Goal: Transaction & Acquisition: Purchase product/service

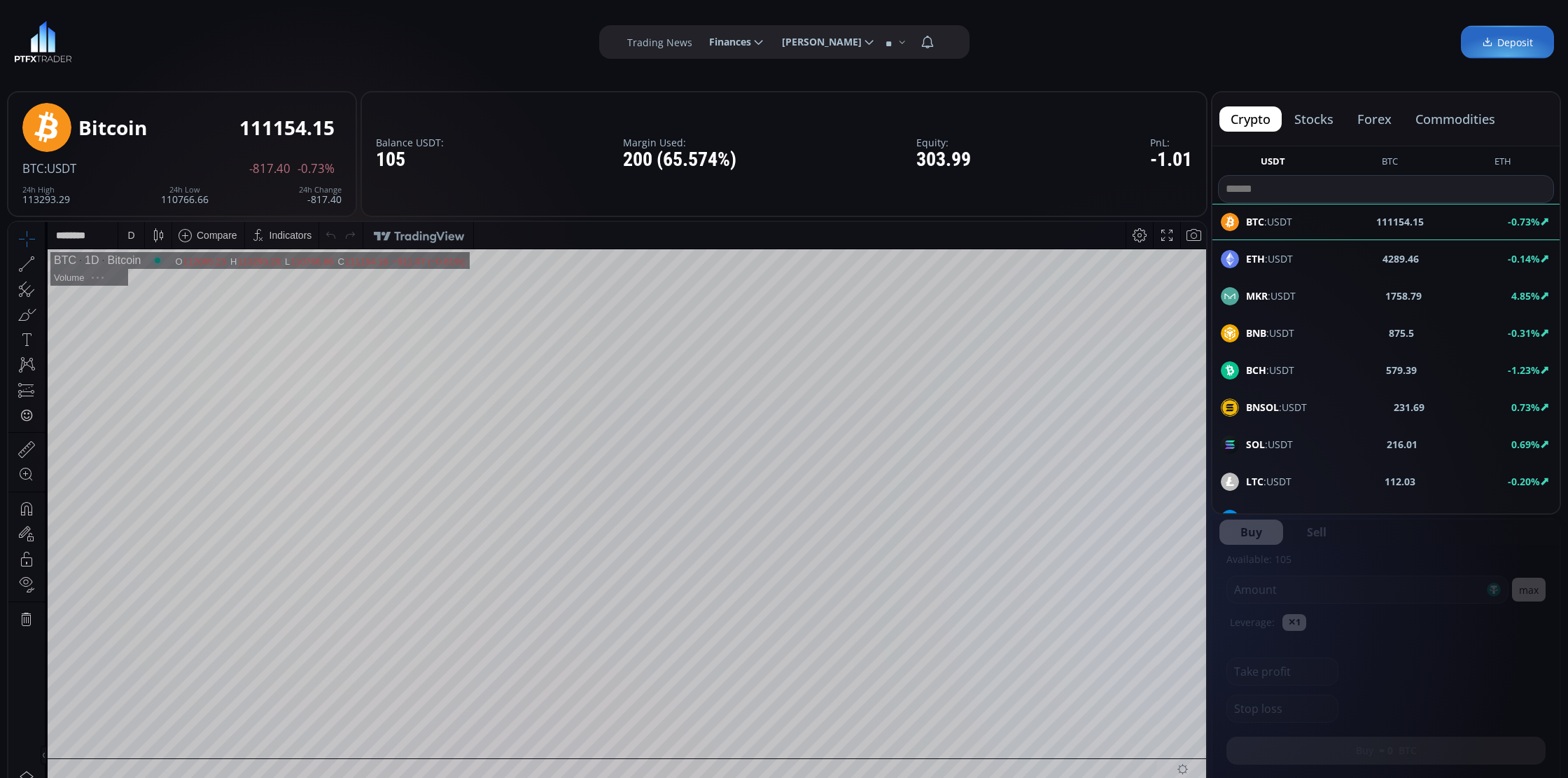
scroll to position [175, 0]
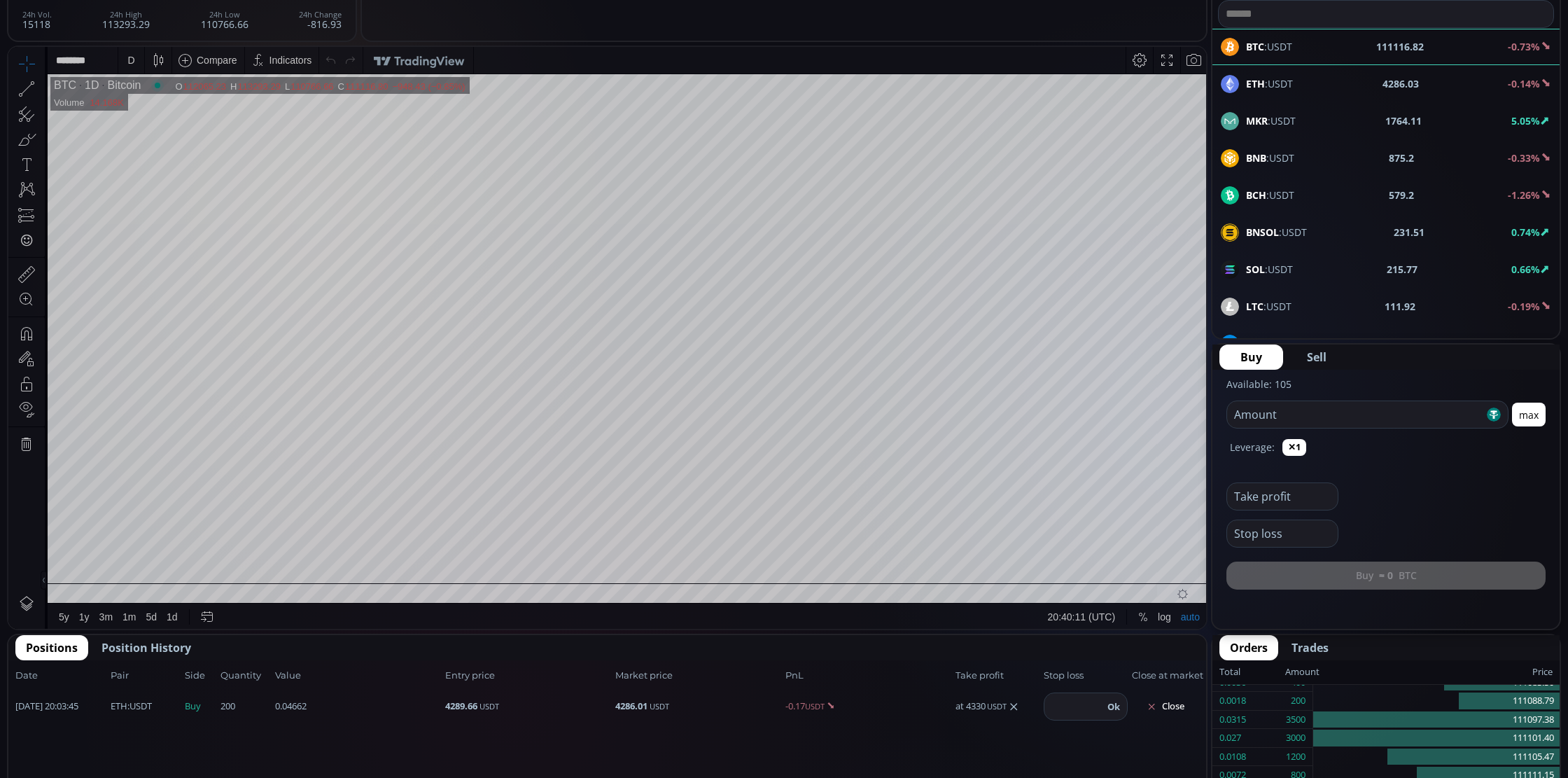
scroll to position [262, 0]
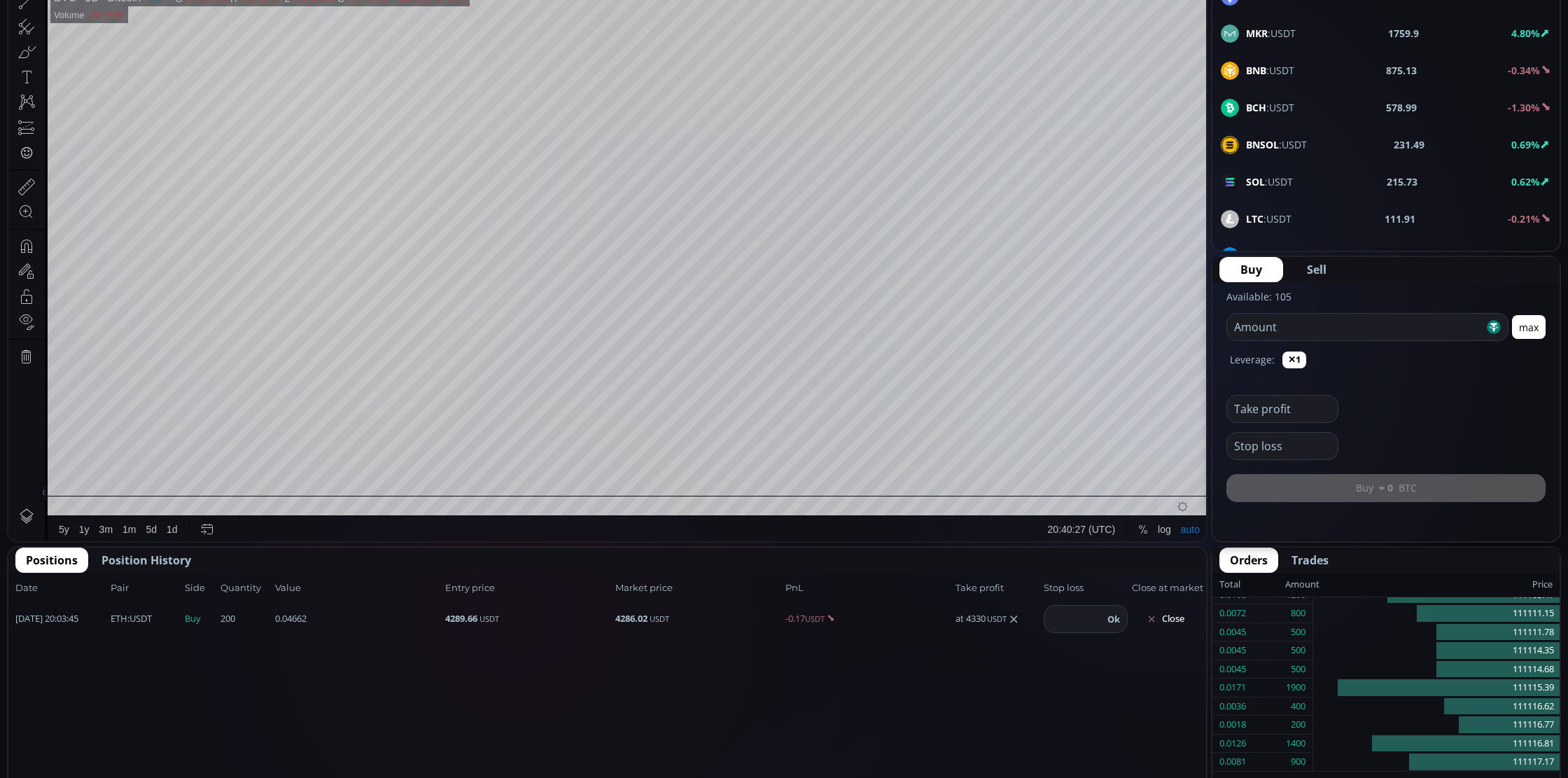
click at [1307, 326] on input "number" at bounding box center [1355, 327] width 257 height 26
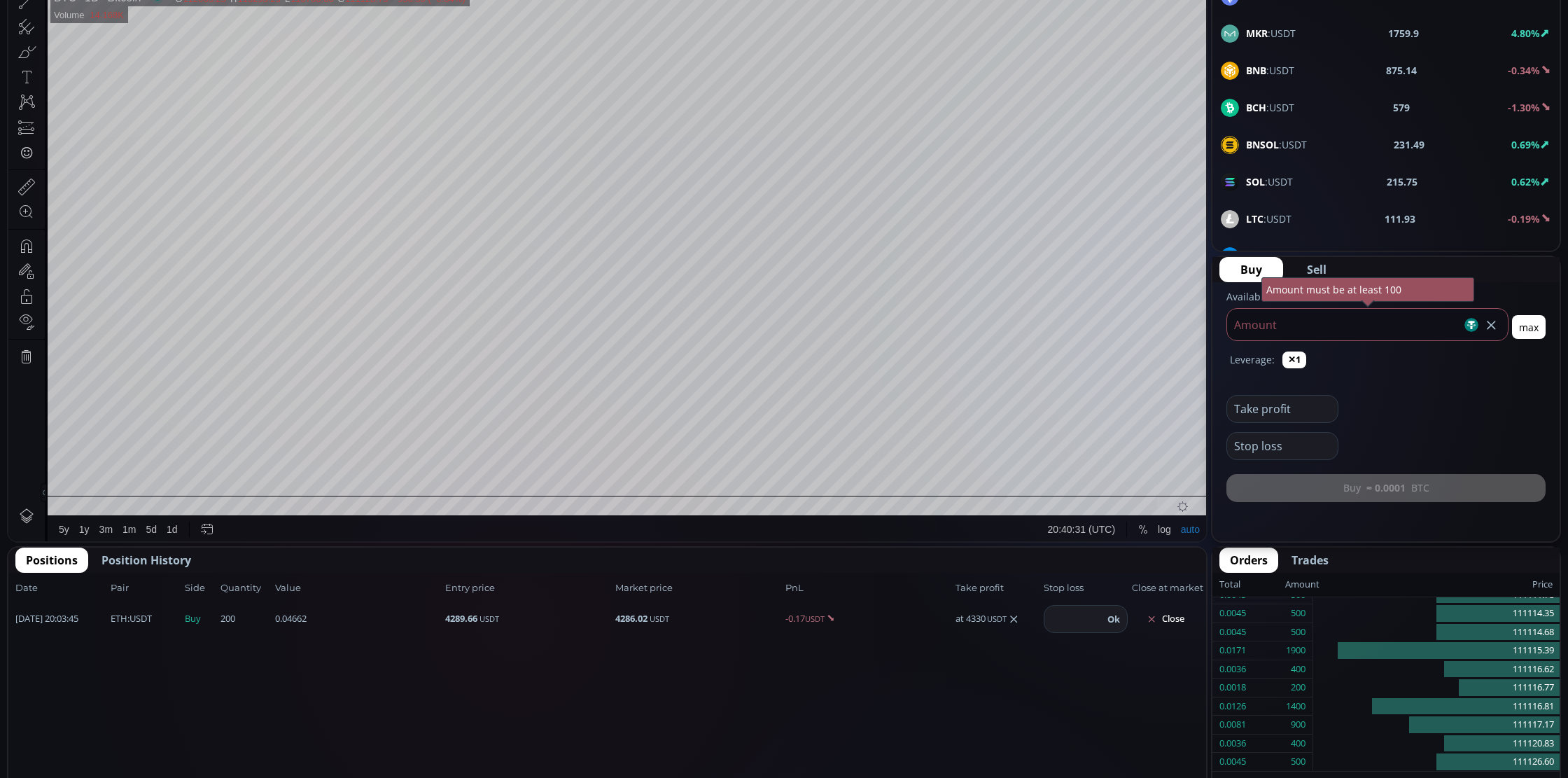
type input "*"
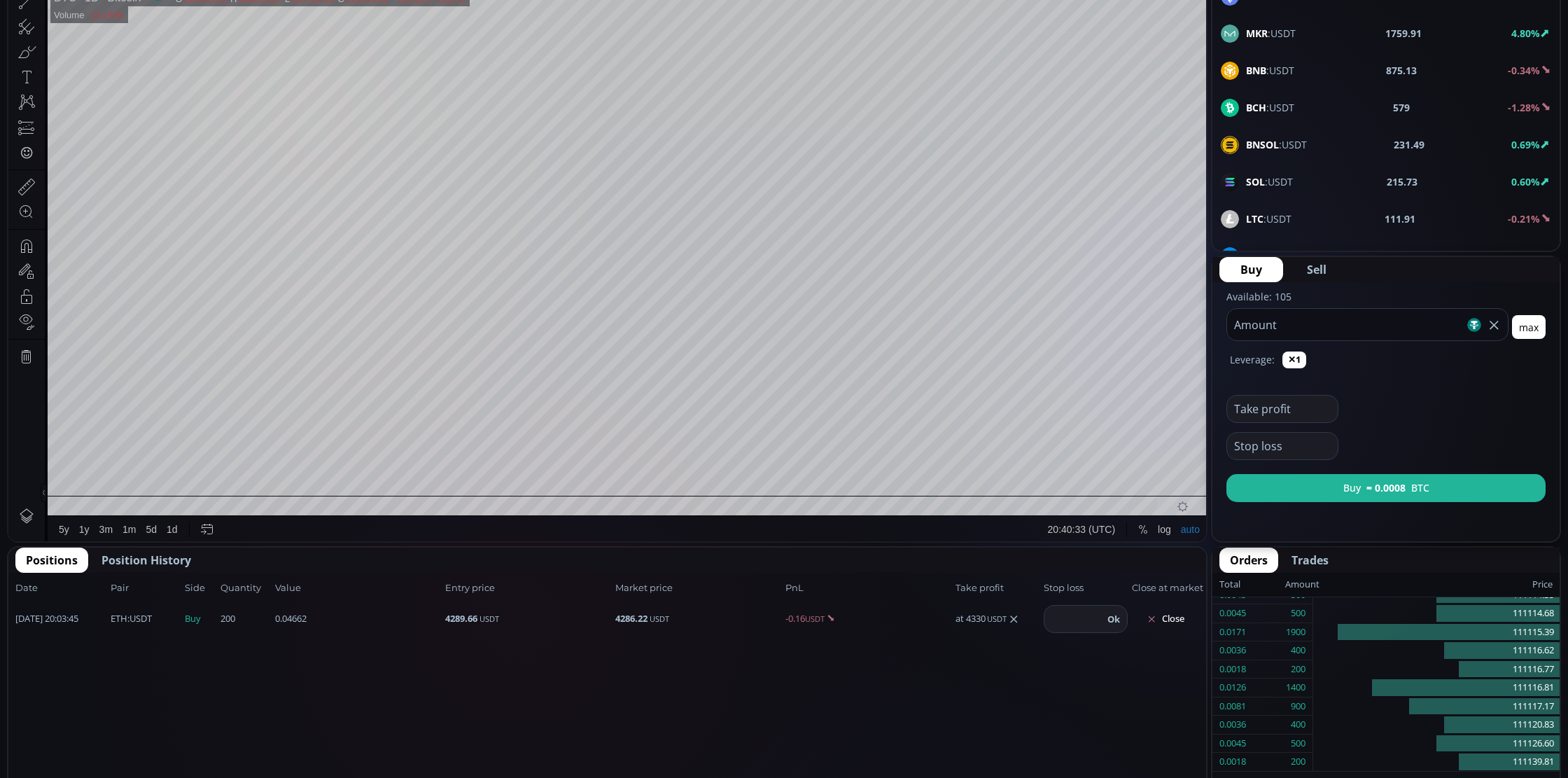
type input "***"
click at [1298, 418] on input "text" at bounding box center [1279, 409] width 104 height 26
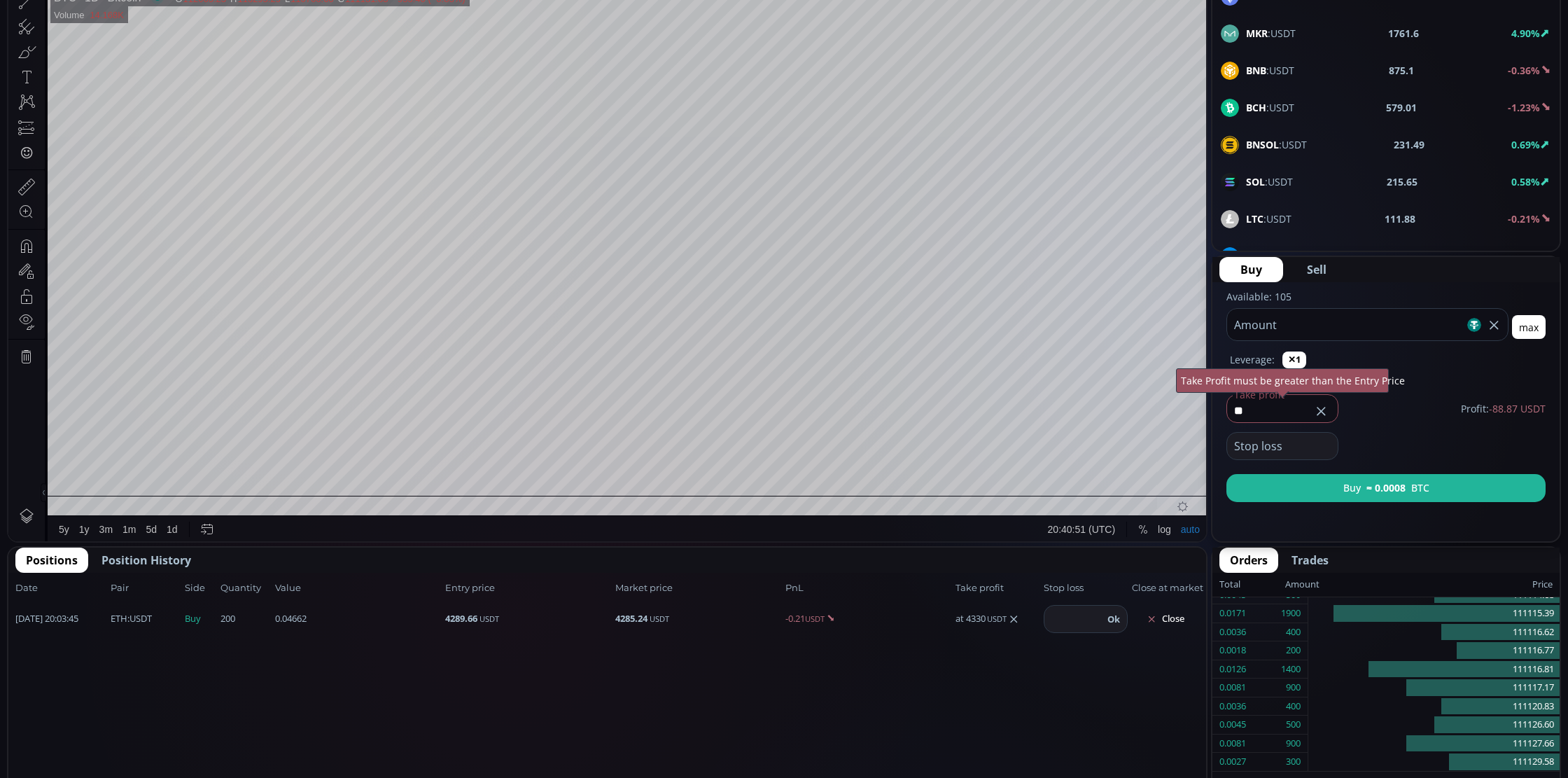
type input "*"
type input "****"
click at [1505, 435] on div "Stop loss" at bounding box center [1386, 441] width 319 height 37
click at [1317, 407] on use at bounding box center [1321, 411] width 9 height 9
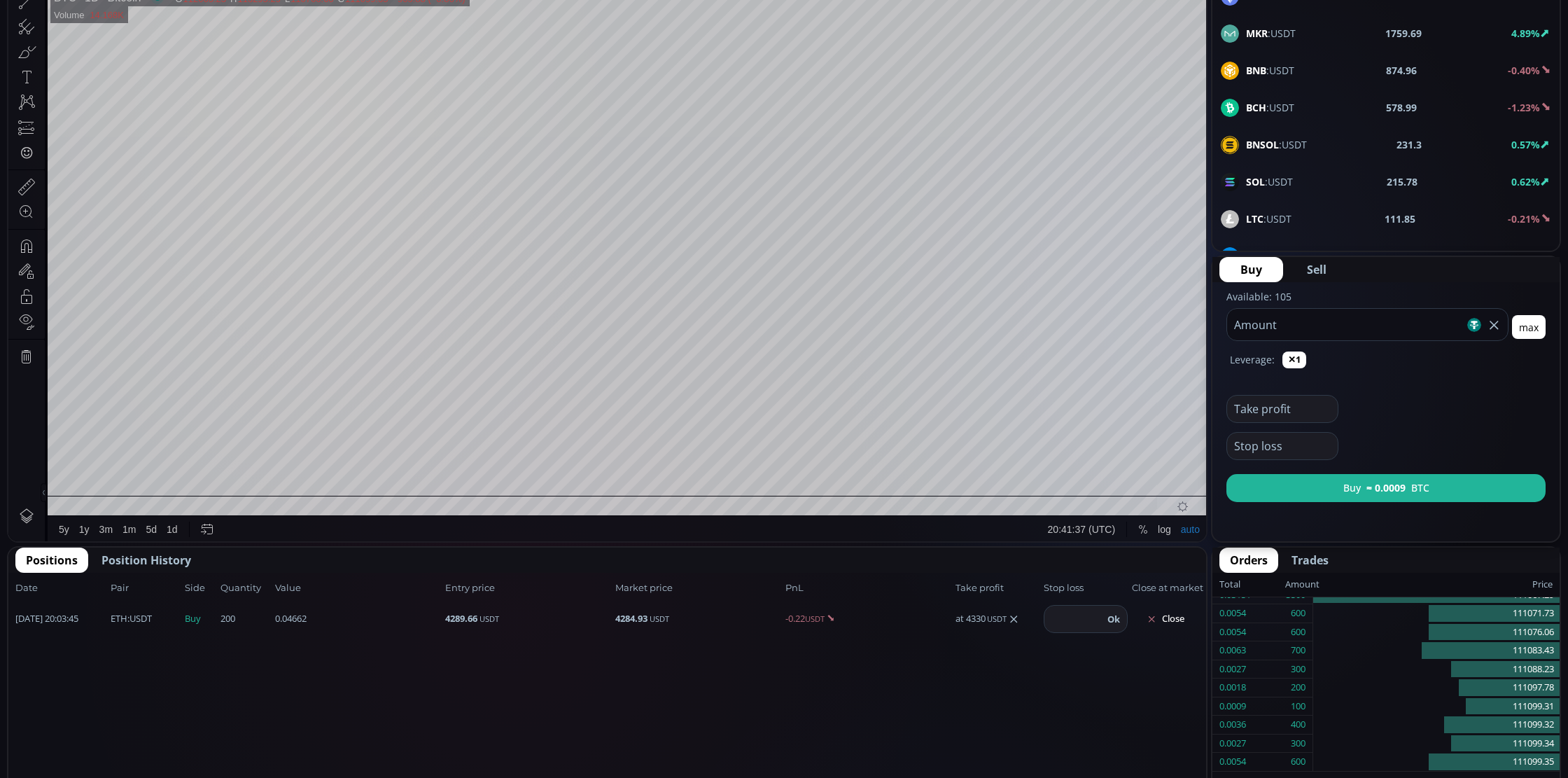
click at [1395, 323] on input "***" at bounding box center [1346, 324] width 238 height 31
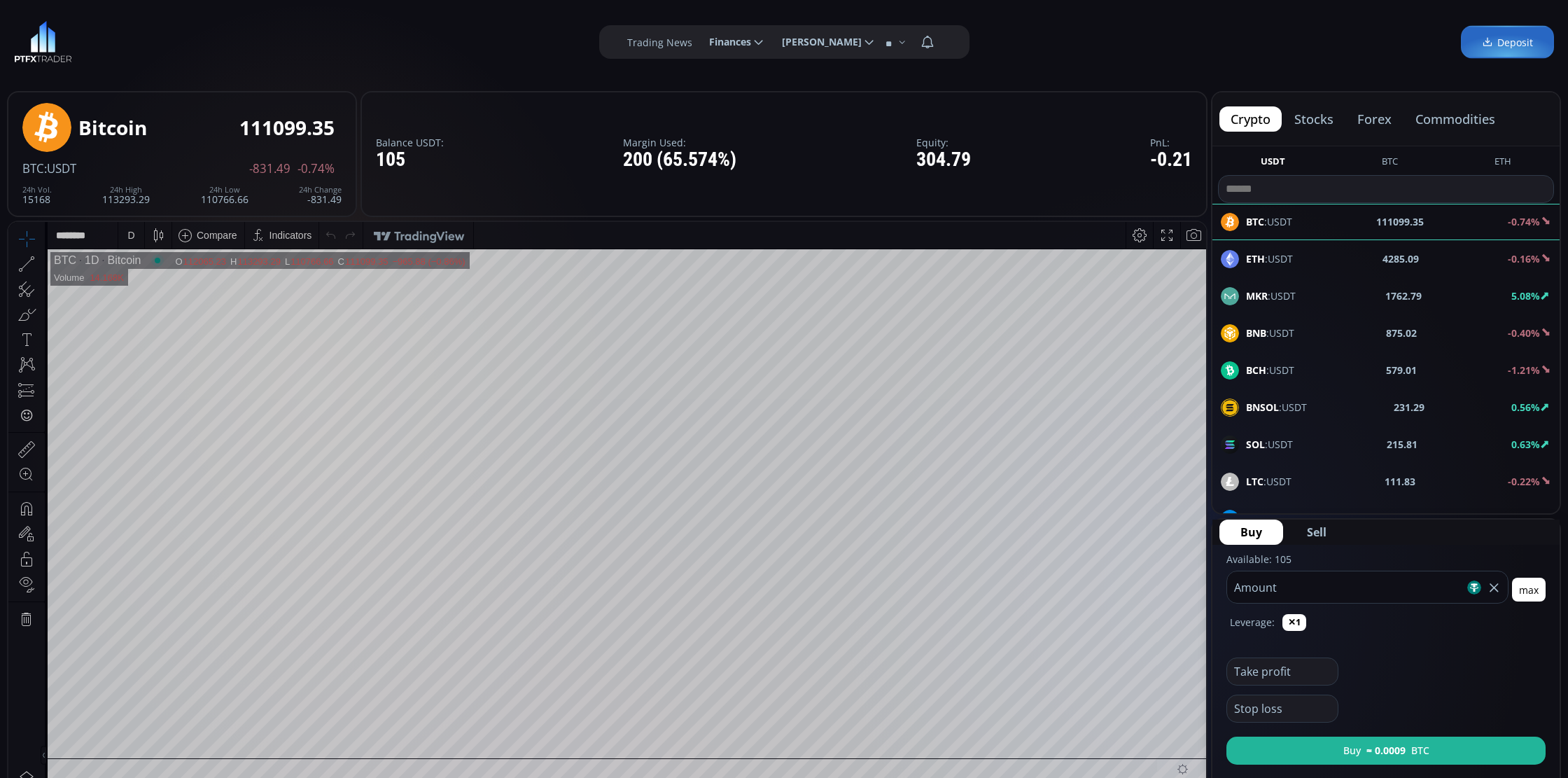
click at [1289, 257] on span "ETH :USDT" at bounding box center [1269, 259] width 47 height 15
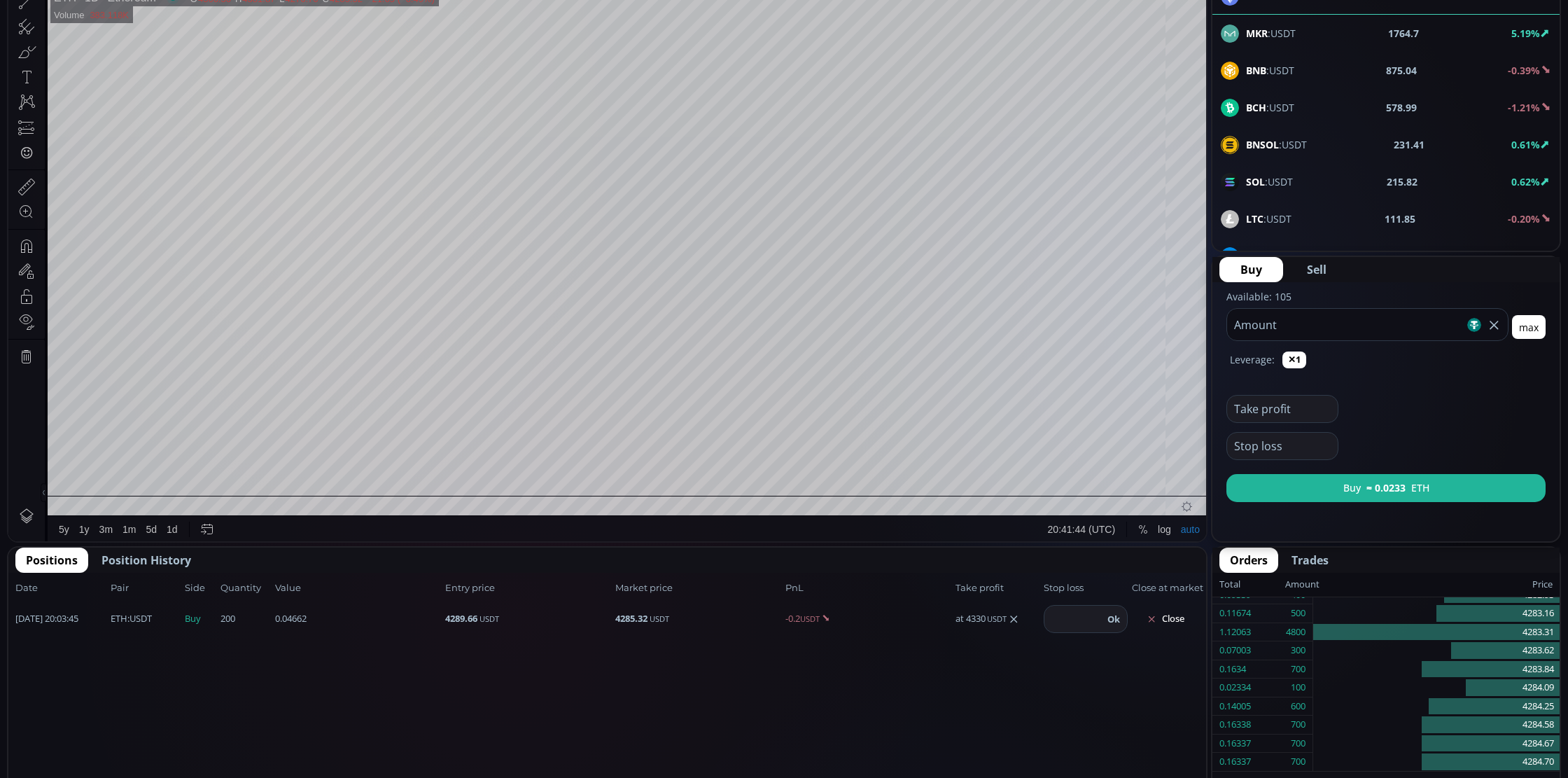
click at [1257, 419] on input "text" at bounding box center [1279, 409] width 104 height 26
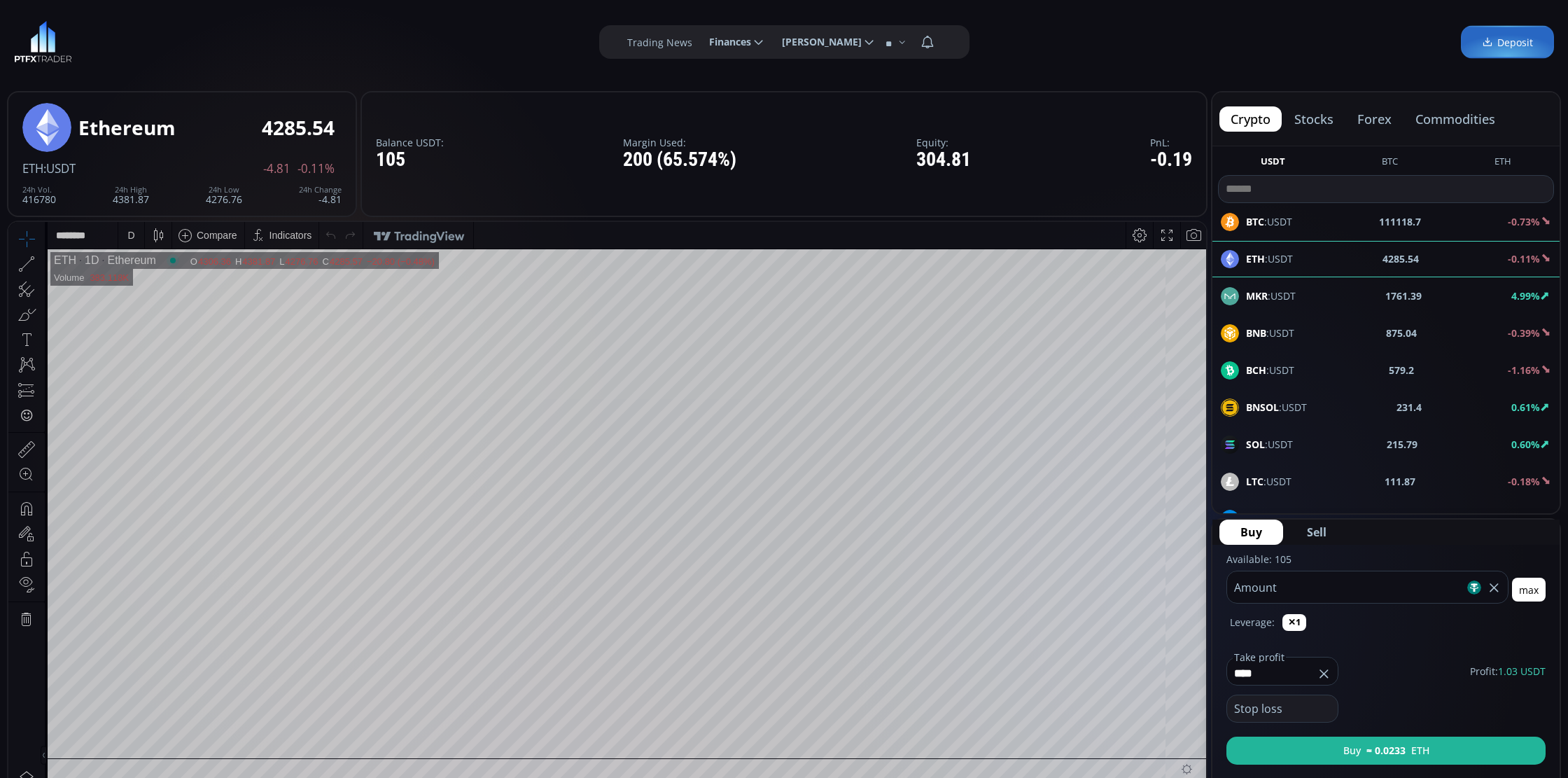
type input "****"
click at [130, 241] on div "D" at bounding box center [131, 235] width 12 height 26
click at [161, 284] on div "1 minute" at bounding box center [146, 286] width 38 height 11
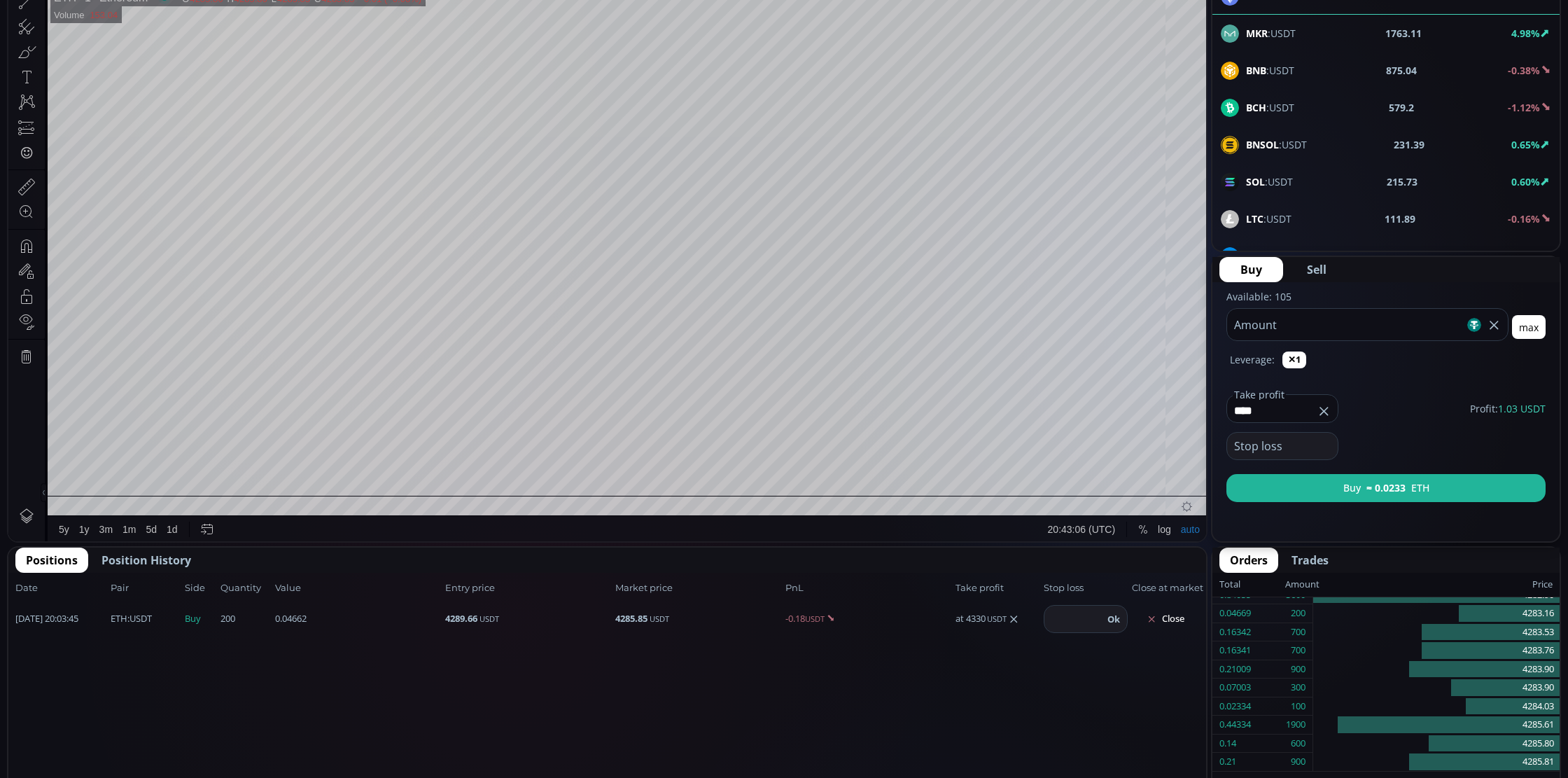
scroll to position [372, 0]
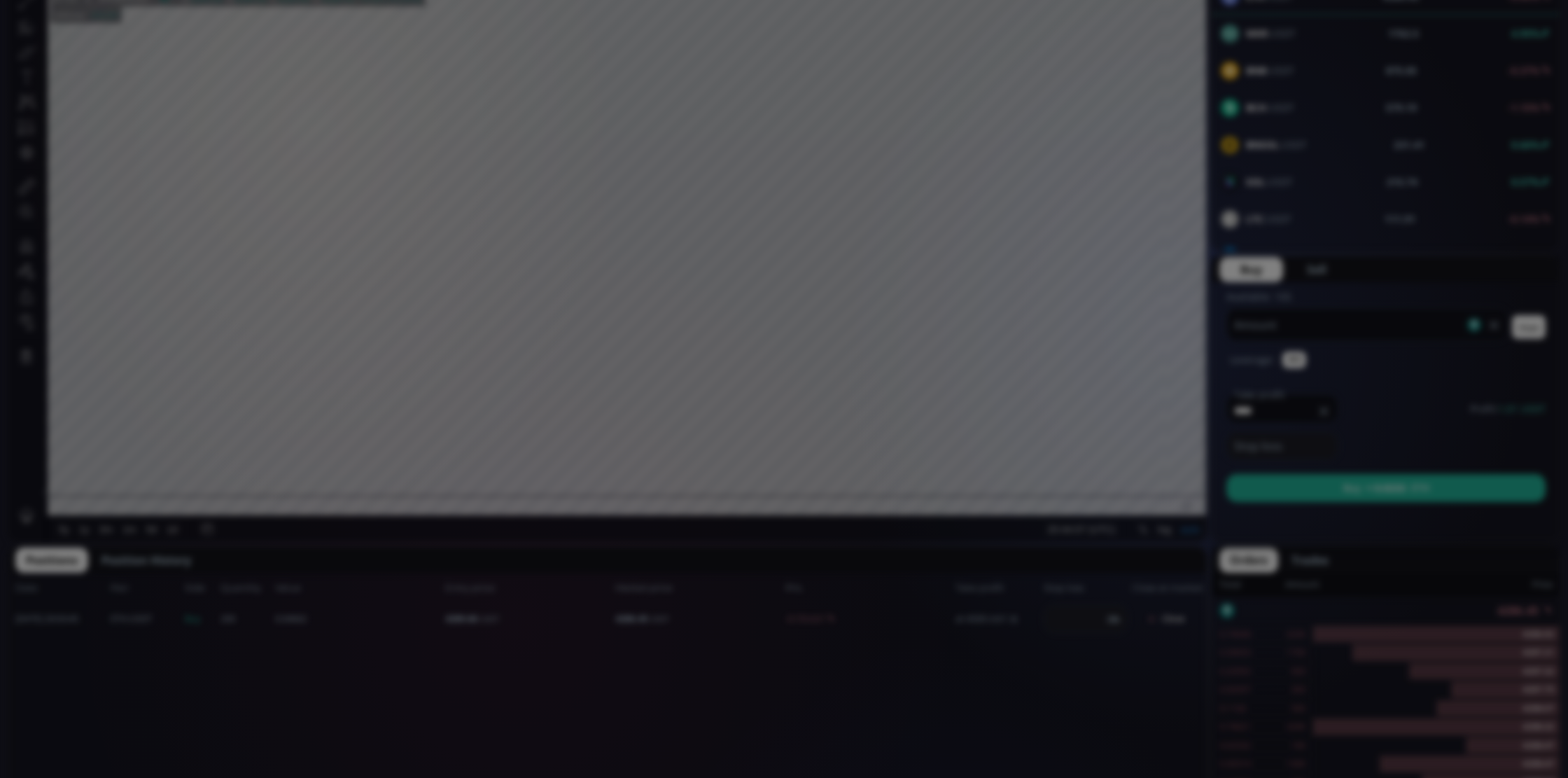
click at [543, 692] on div "**********" at bounding box center [784, 717] width 1568 height 1959
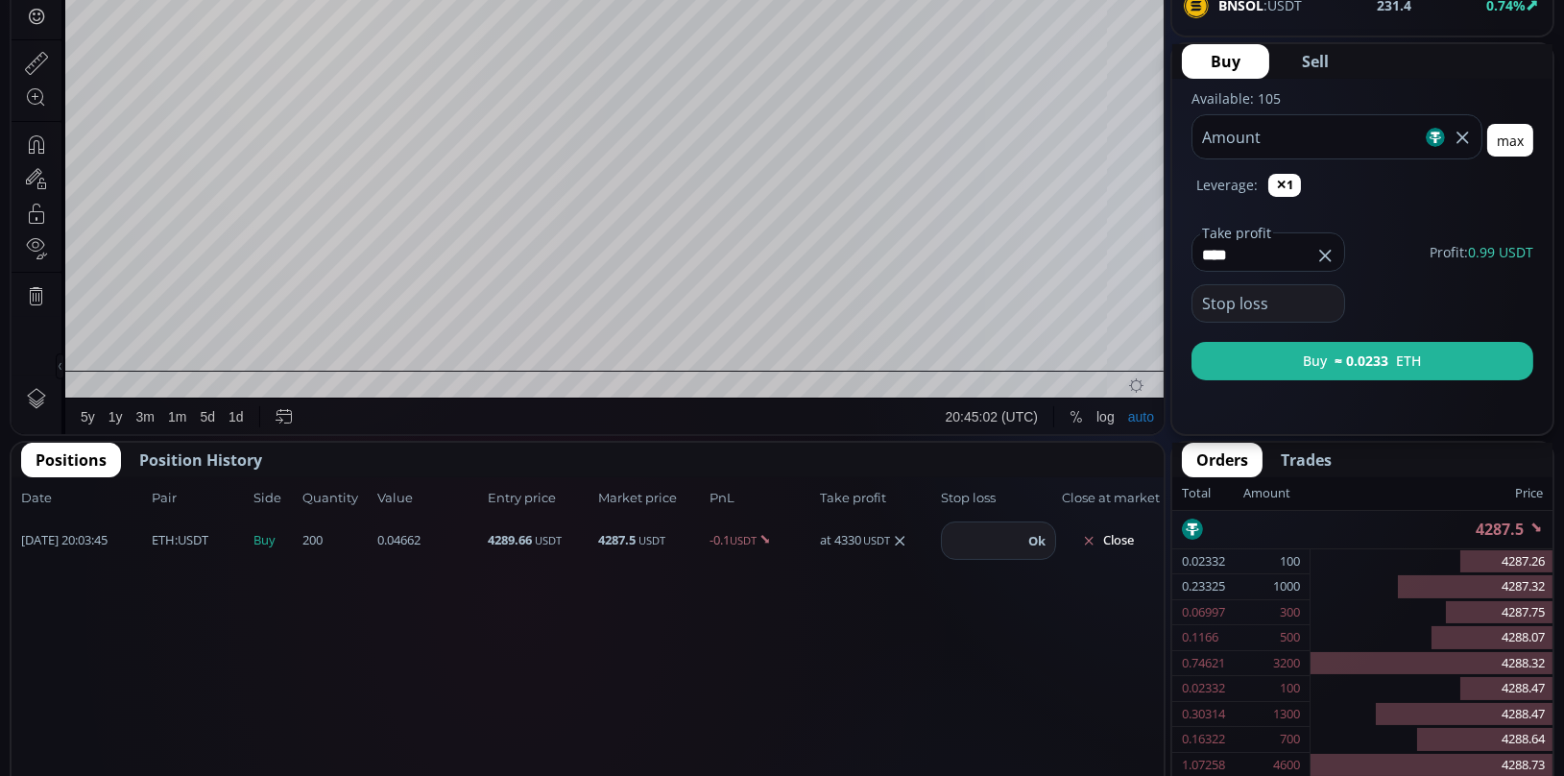
scroll to position [509, 0]
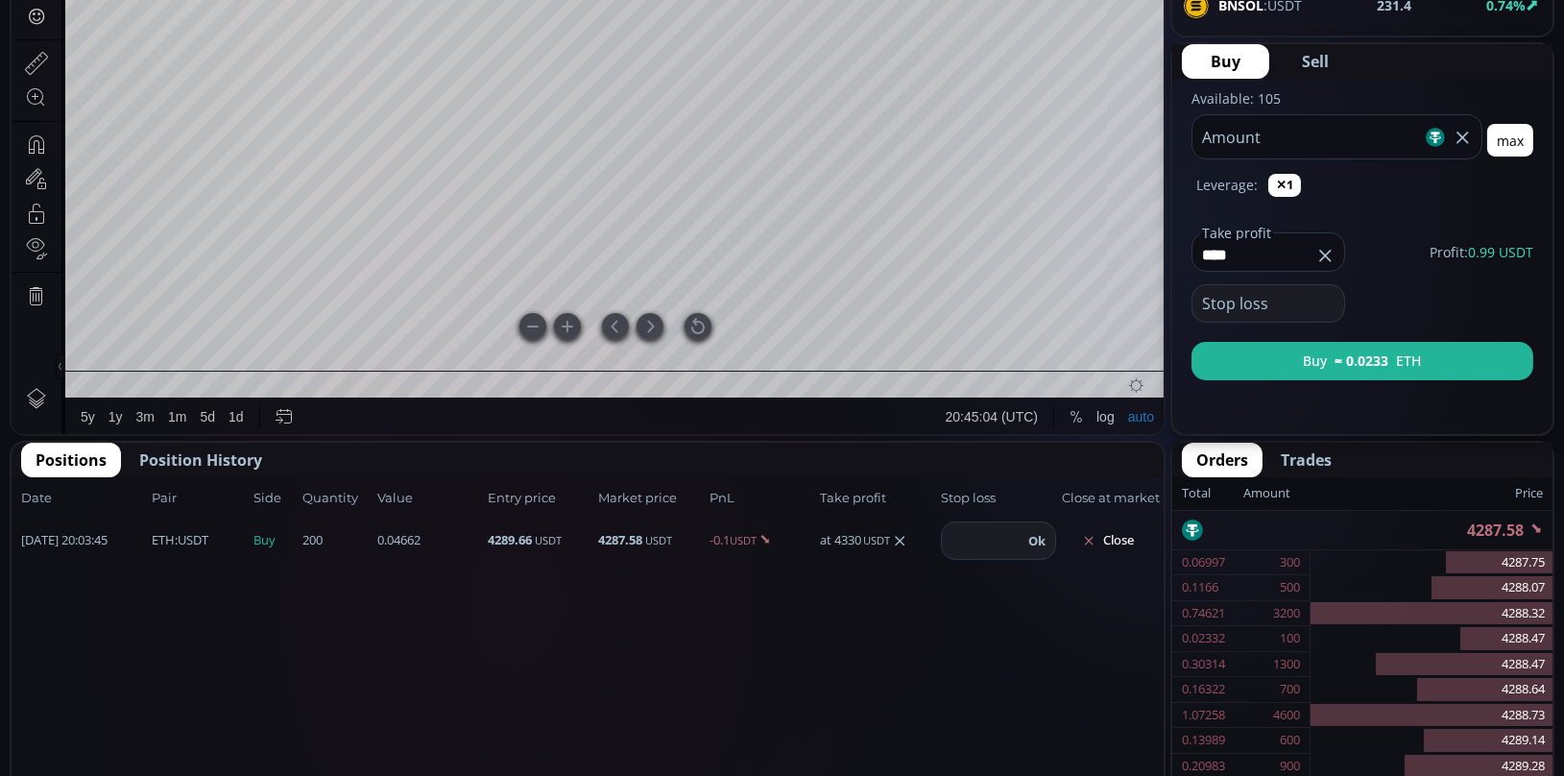
click at [696, 324] on div at bounding box center [698, 327] width 27 height 27
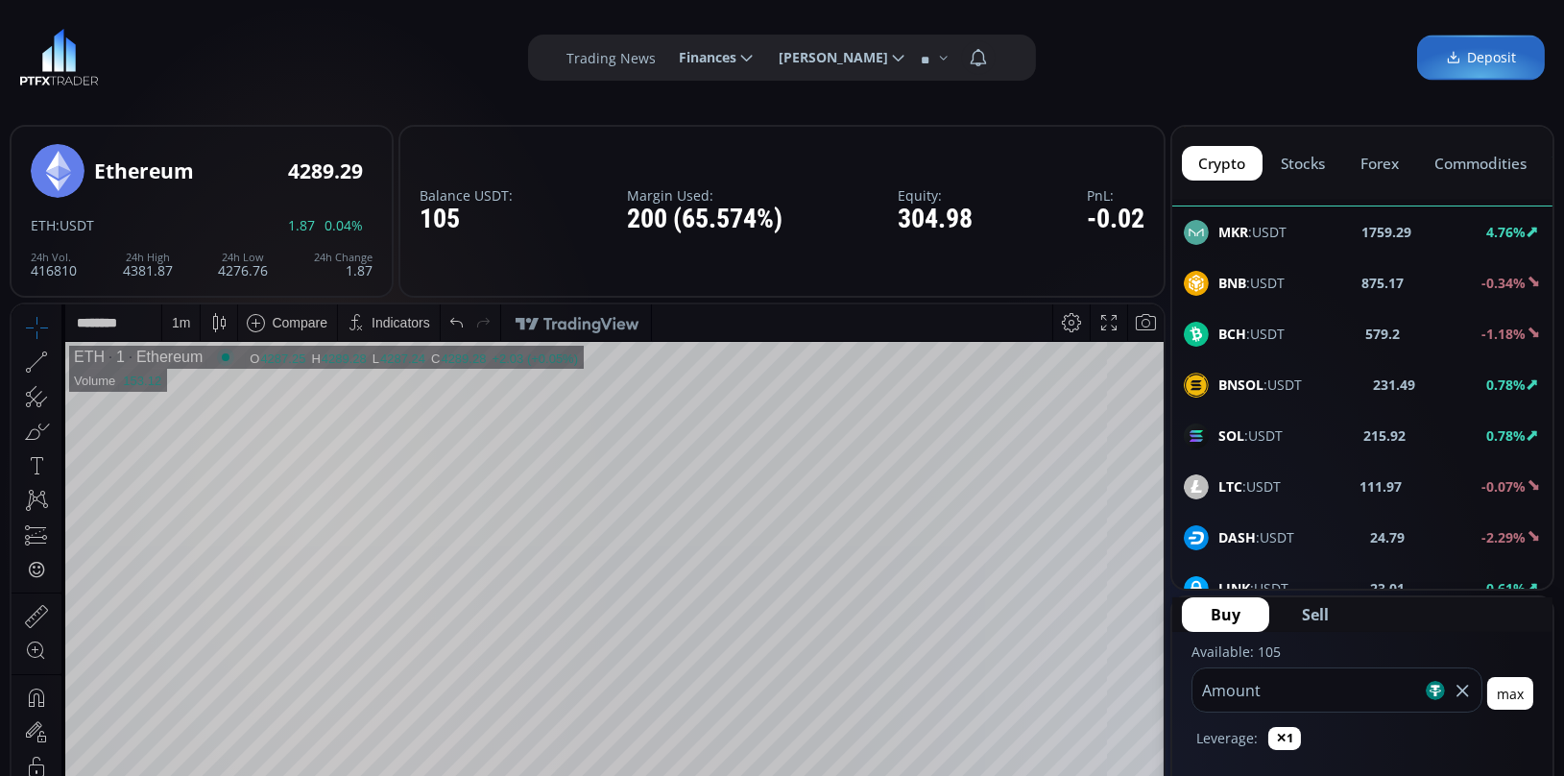
scroll to position [174, 0]
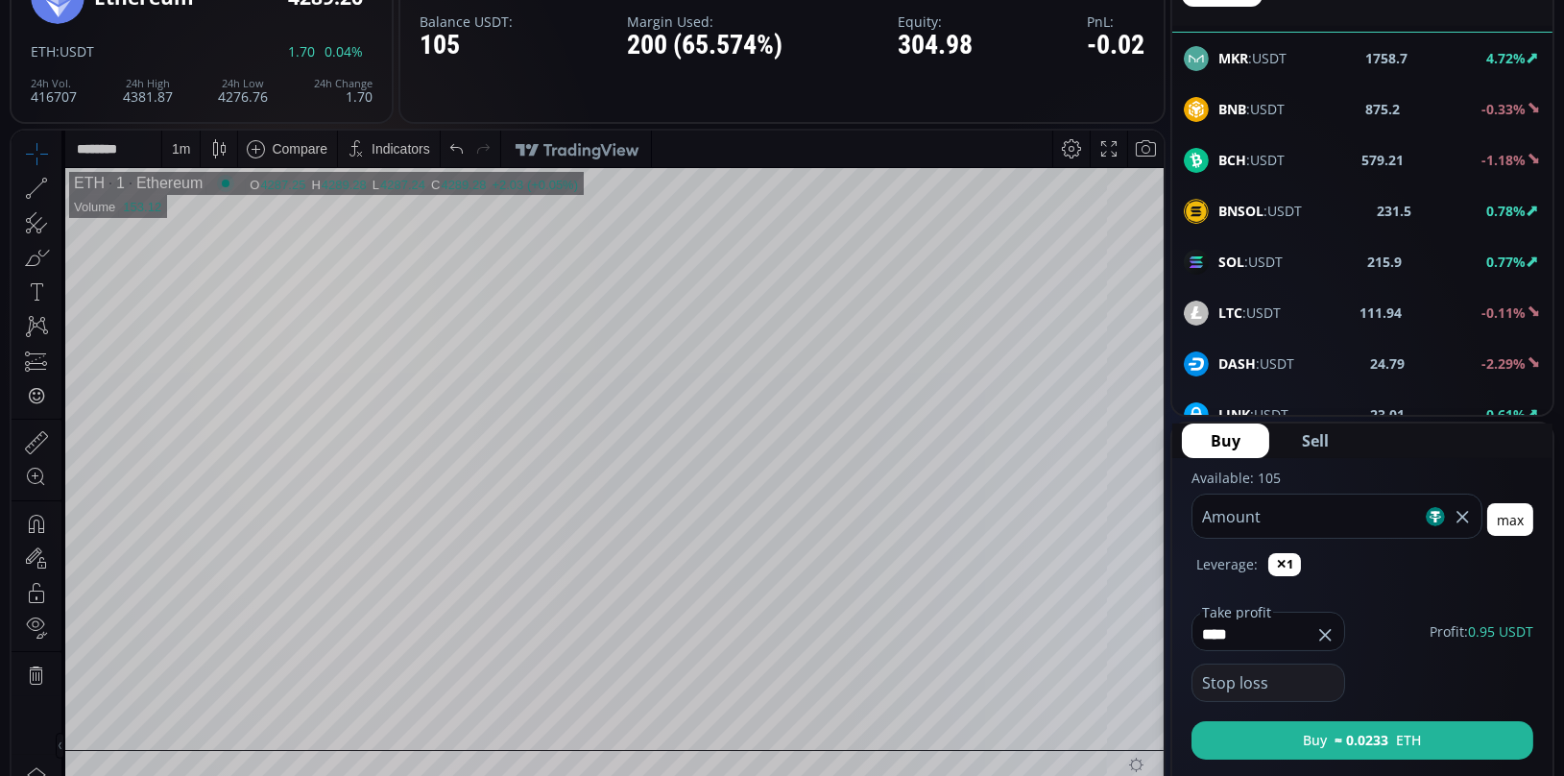
click at [175, 141] on div "1 m" at bounding box center [181, 148] width 18 height 15
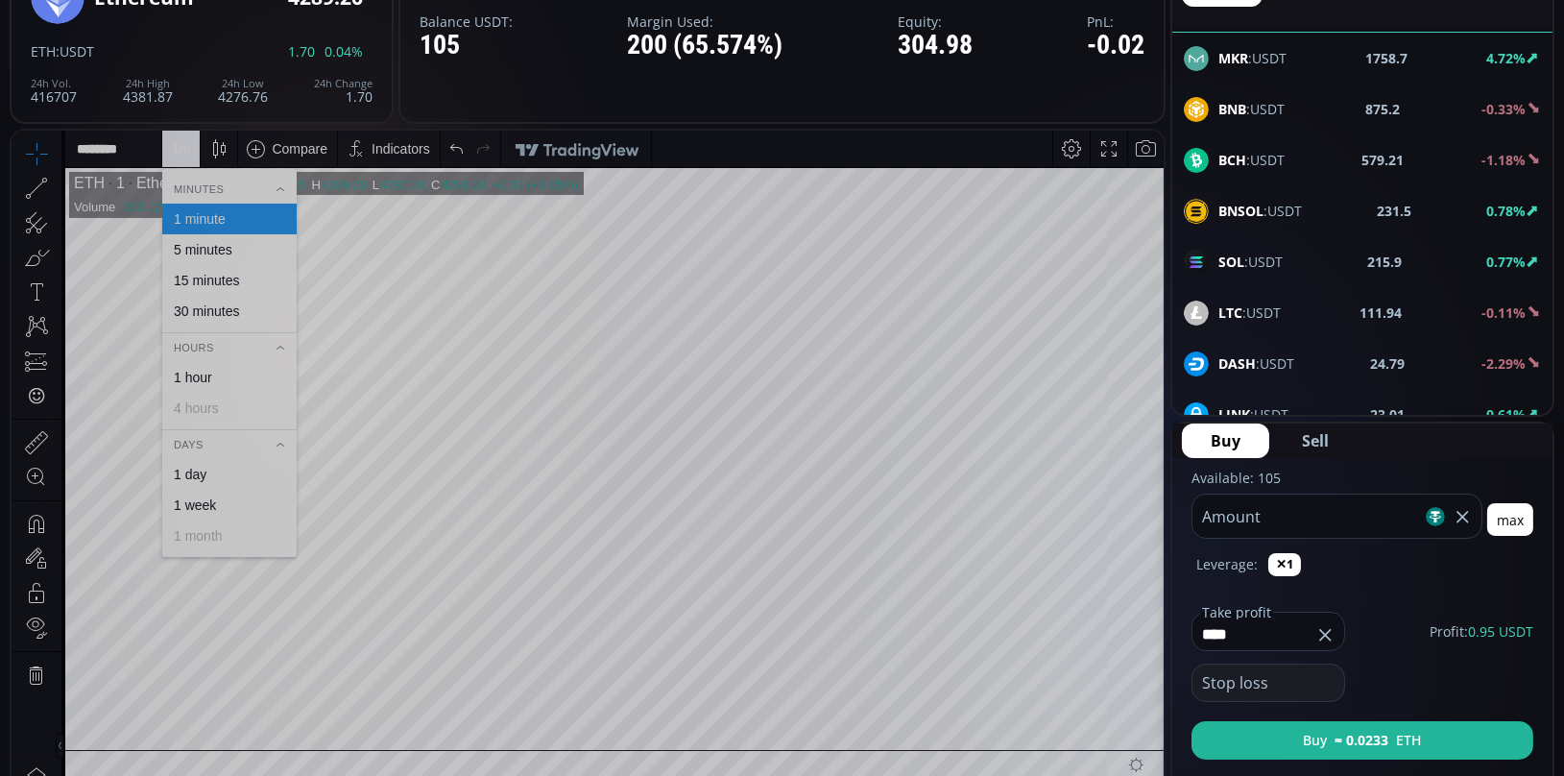
click at [221, 245] on div "5 minutes" at bounding box center [203, 249] width 59 height 15
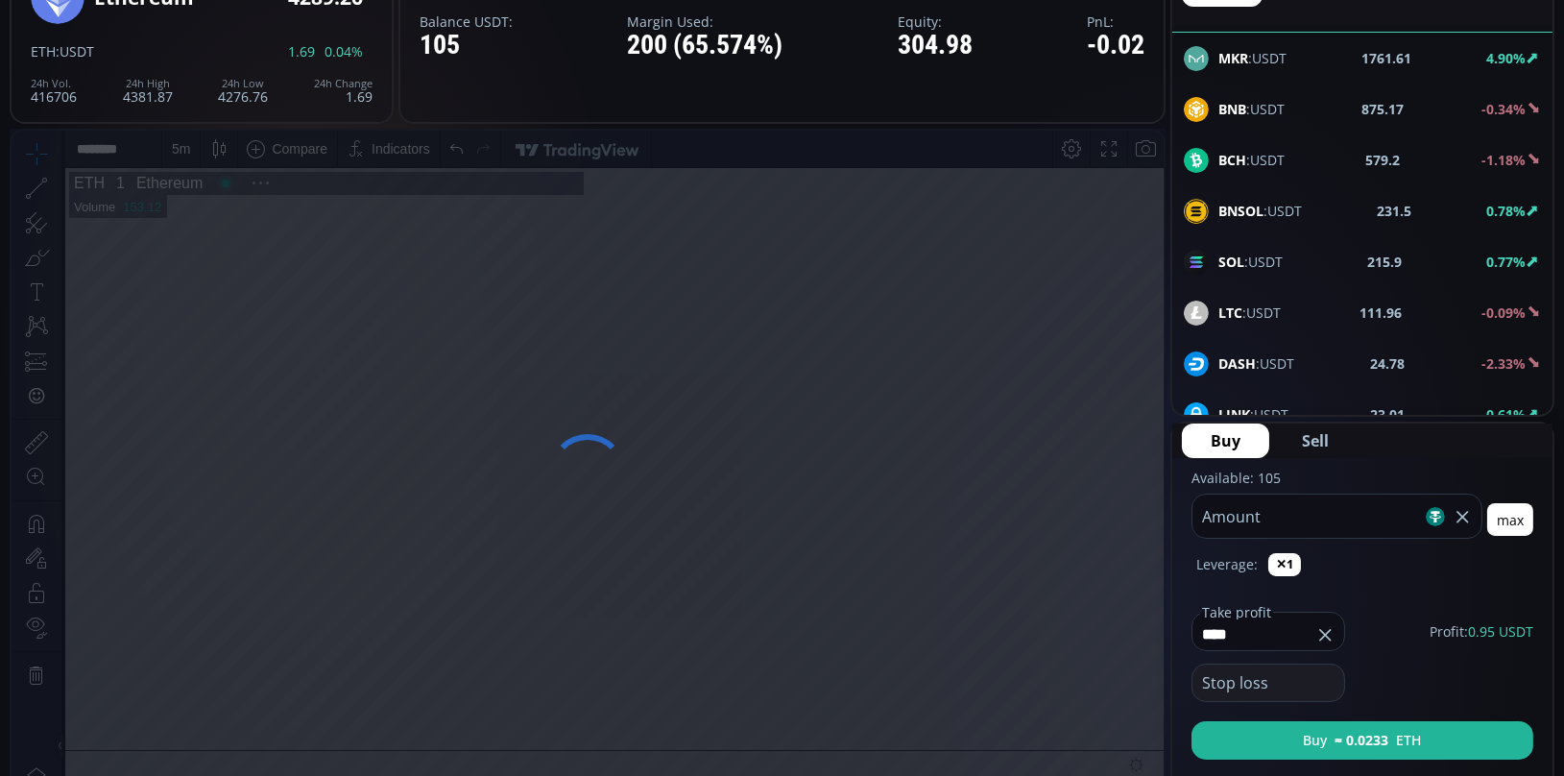
scroll to position [264, 0]
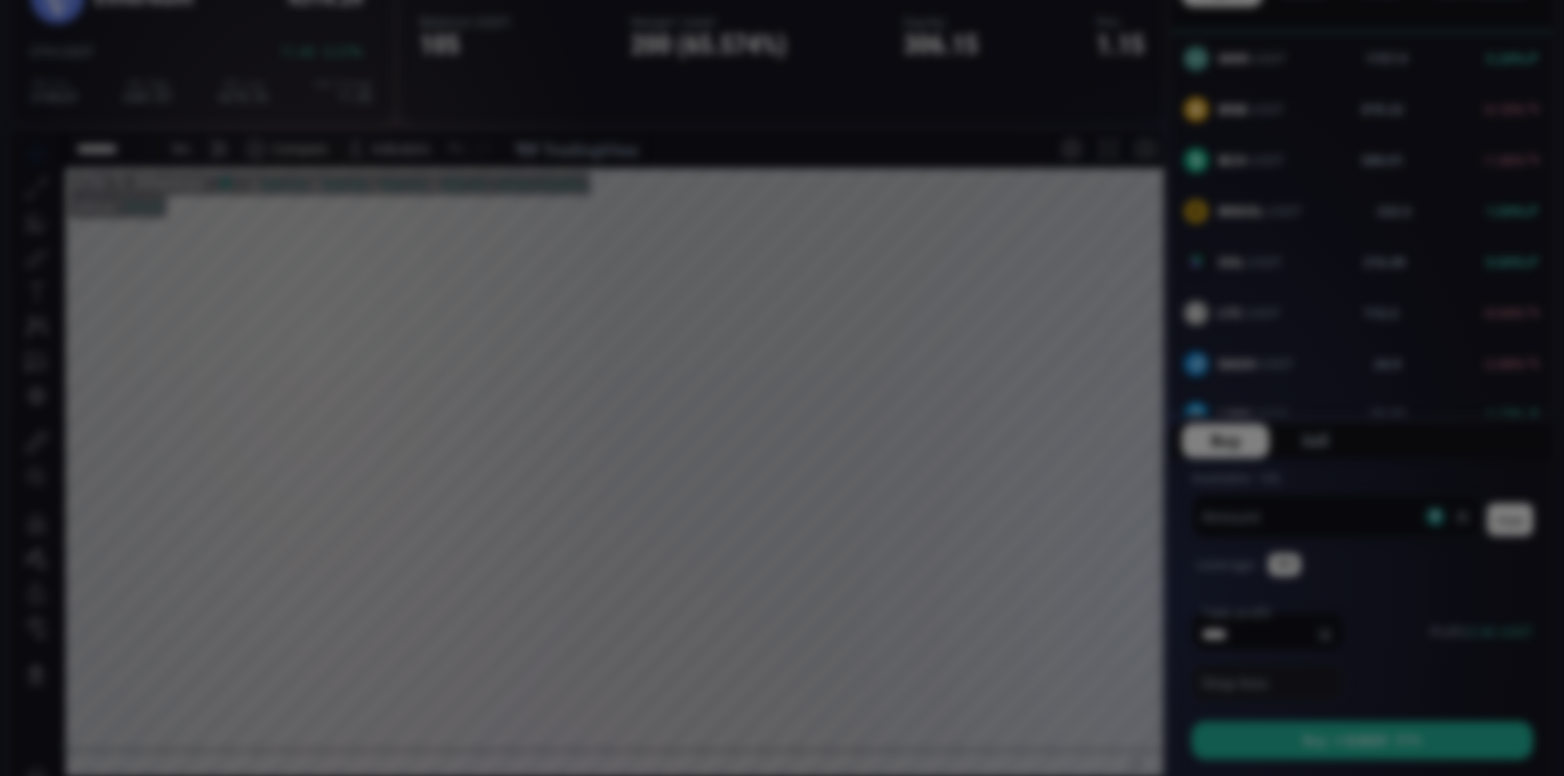
scroll to position [436, 0]
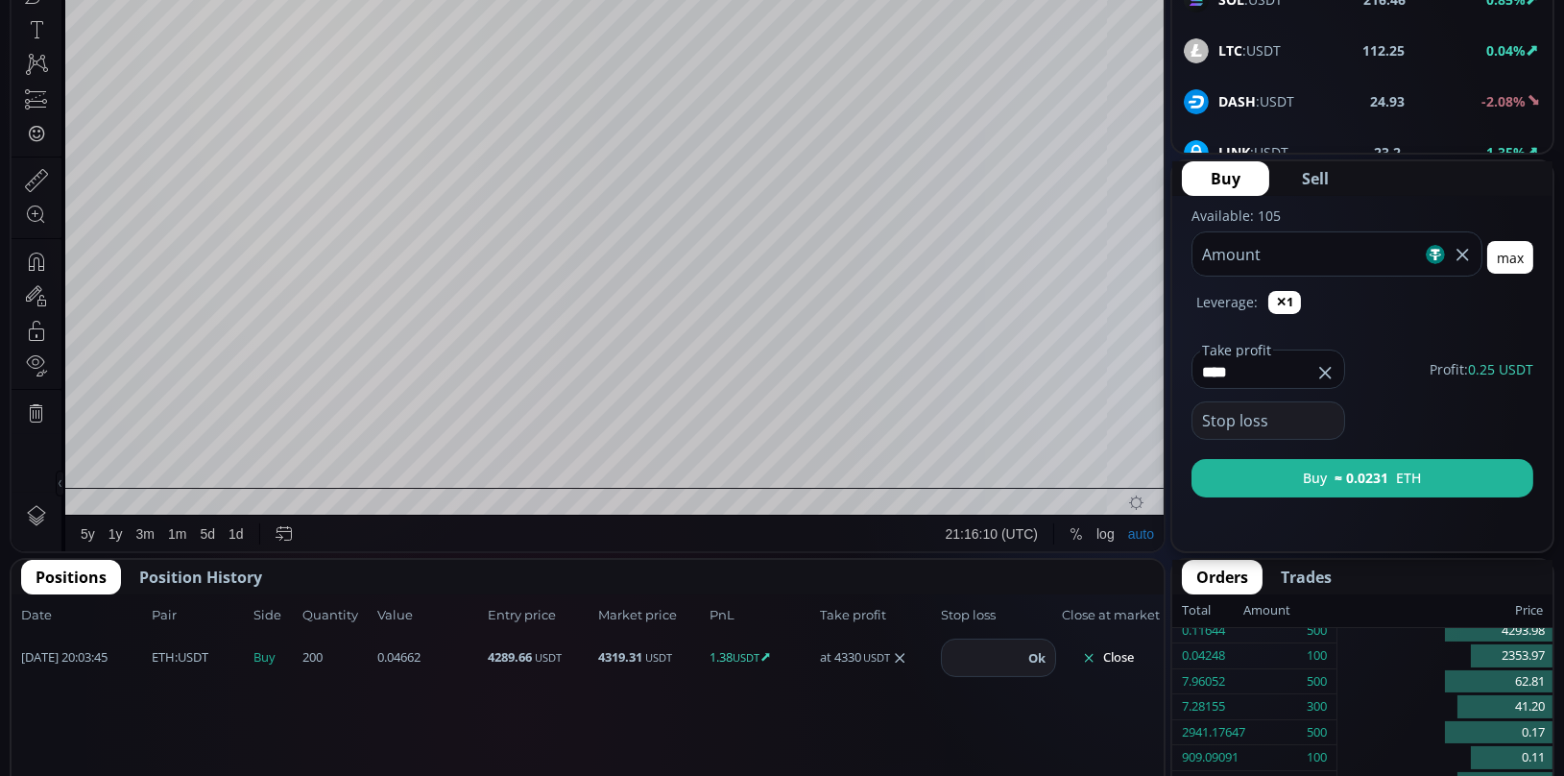
scroll to position [261, 0]
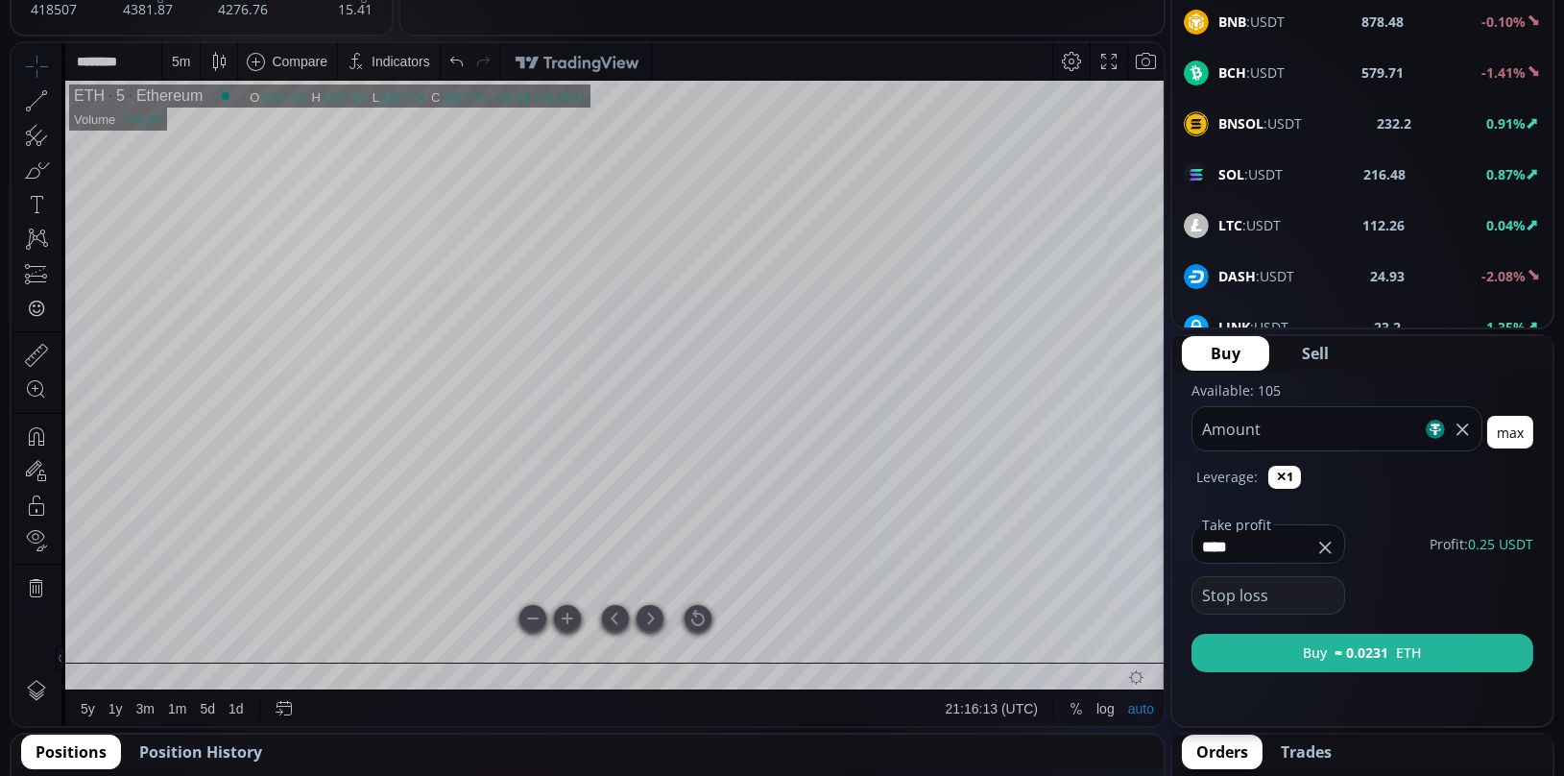
click at [700, 608] on div at bounding box center [698, 618] width 27 height 27
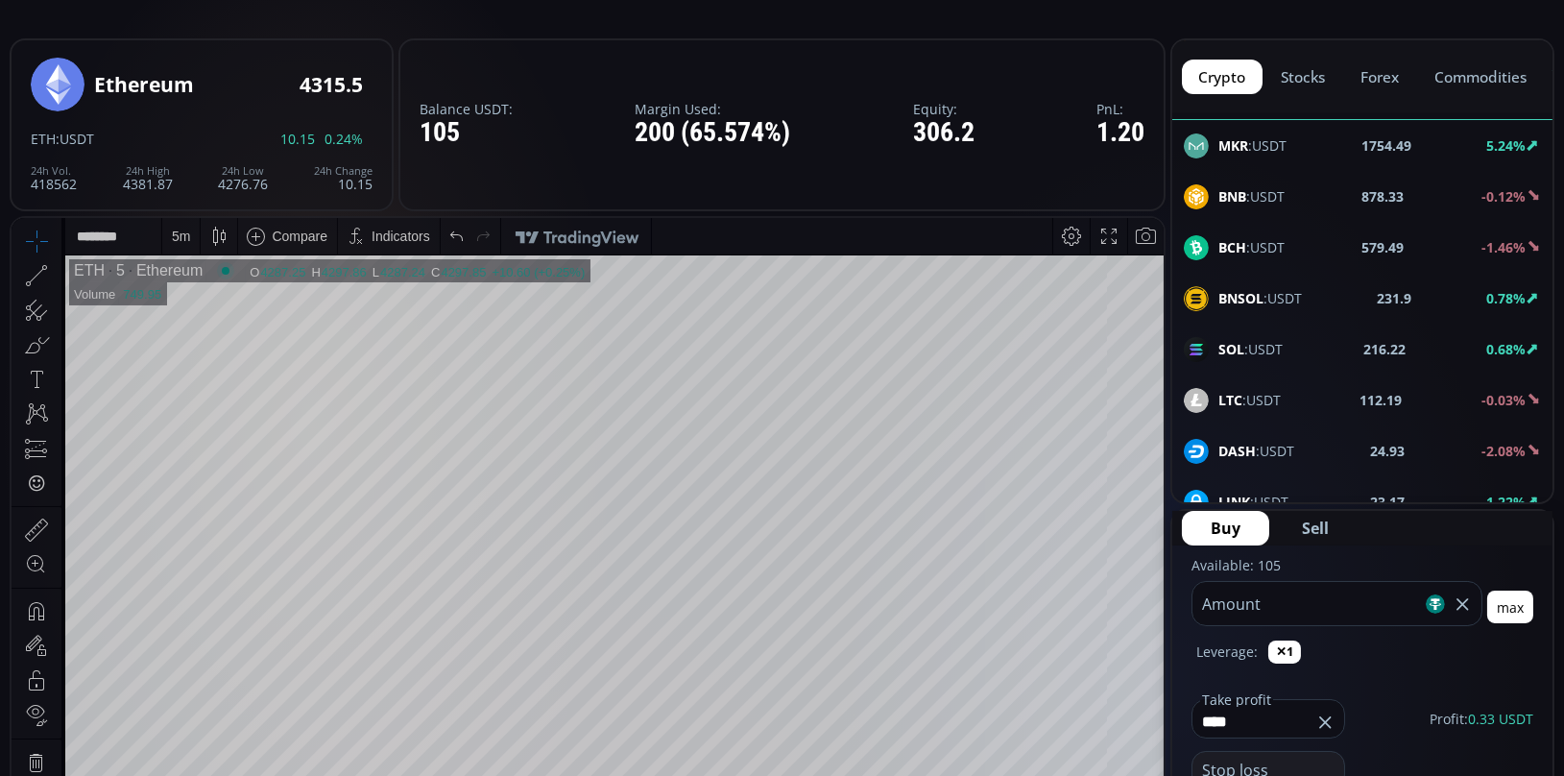
click at [170, 243] on div "5 m" at bounding box center [180, 235] width 37 height 36
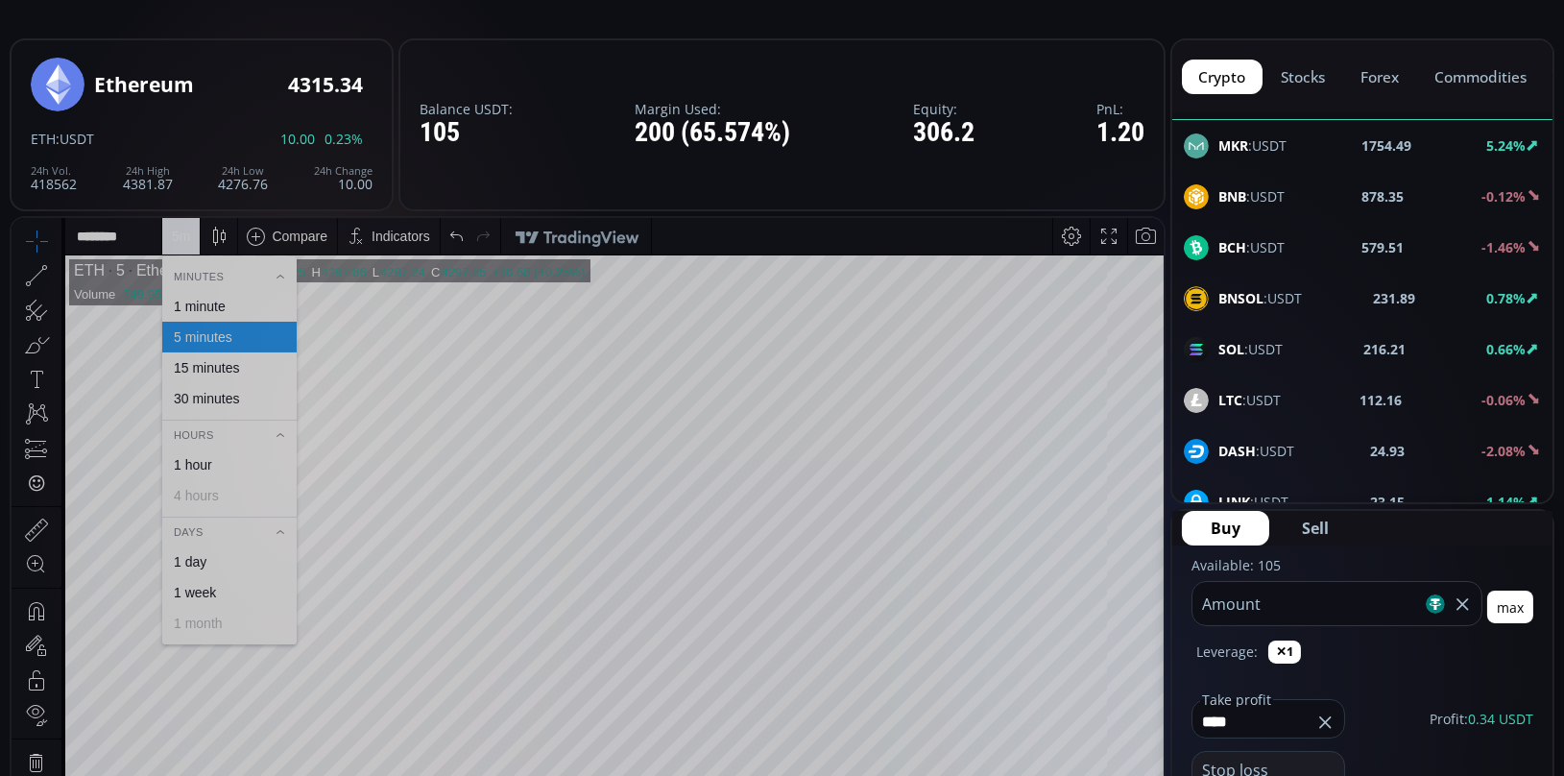
drag, startPoint x: 177, startPoint y: 289, endPoint x: 181, endPoint y: 303, distance: 14.9
click at [181, 303] on div "Minutes 1 minute 5 minutes 15 minutes 30 minutes Hours 1 hour 4 hours Days 1 da…" at bounding box center [229, 451] width 134 height 373
click at [181, 303] on div "1 minute" at bounding box center [200, 305] width 52 height 15
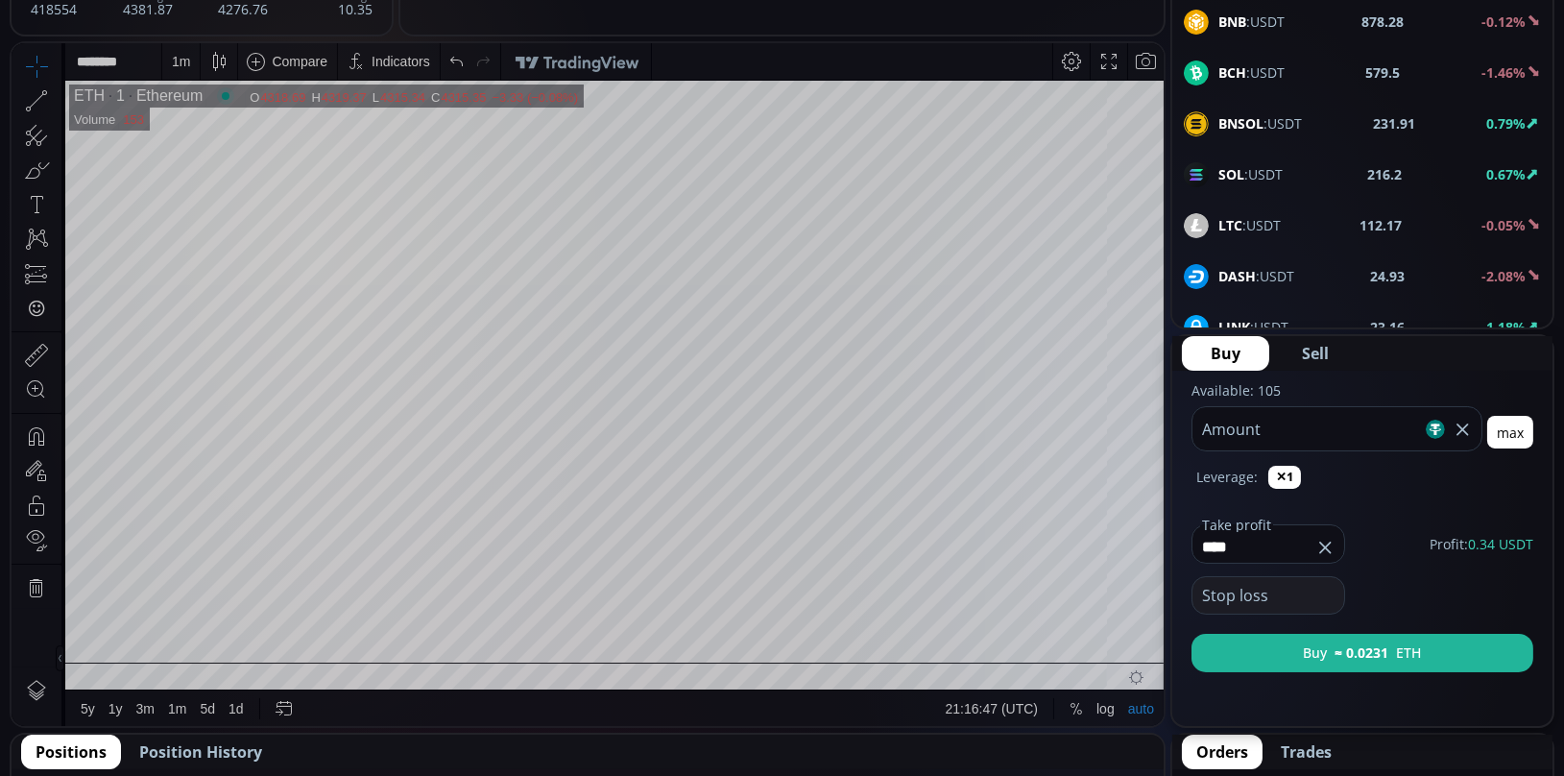
scroll to position [349, 0]
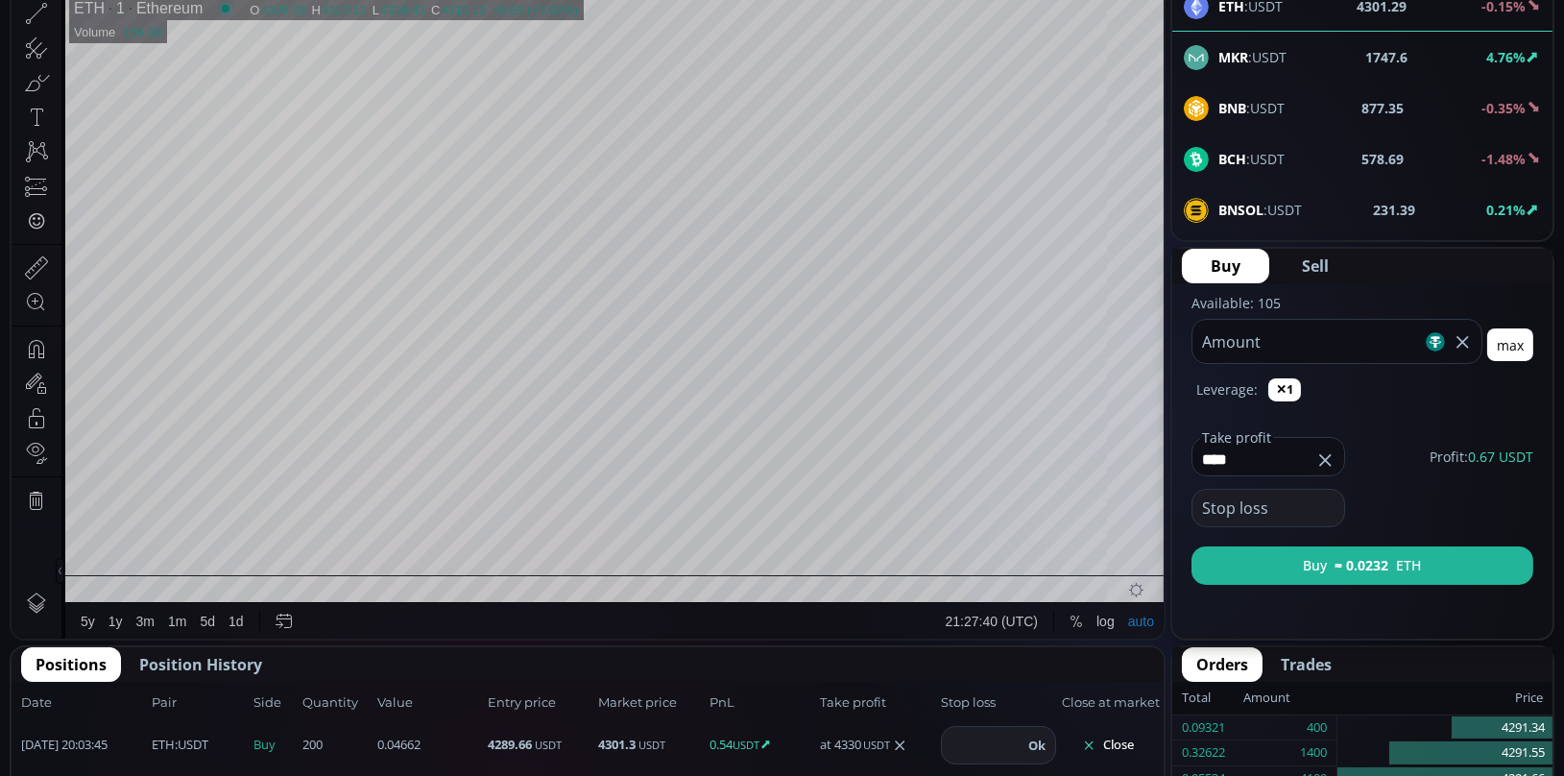
scroll to position [174, 0]
